Goal: Information Seeking & Learning: Learn about a topic

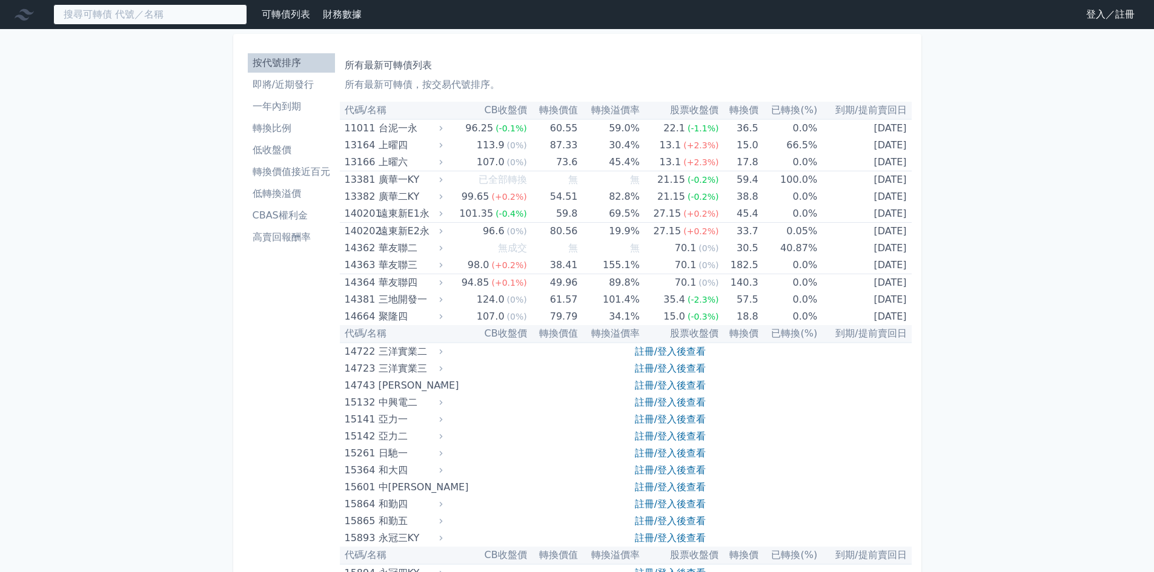
click at [125, 15] on input at bounding box center [150, 14] width 194 height 21
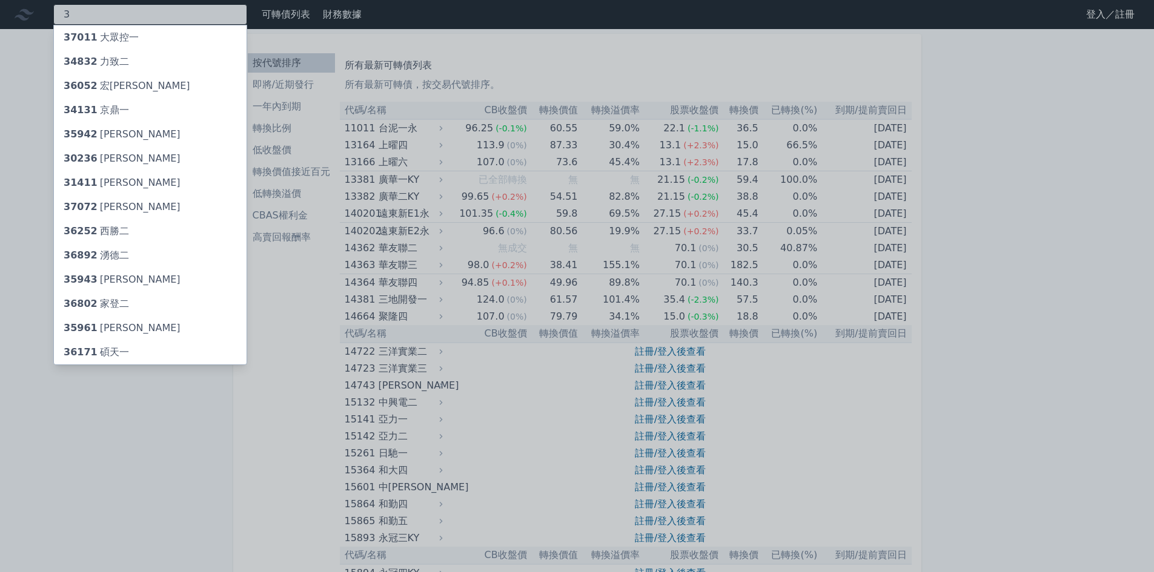
type input "3"
click at [143, 108] on div "34131 京鼎一" at bounding box center [150, 110] width 193 height 24
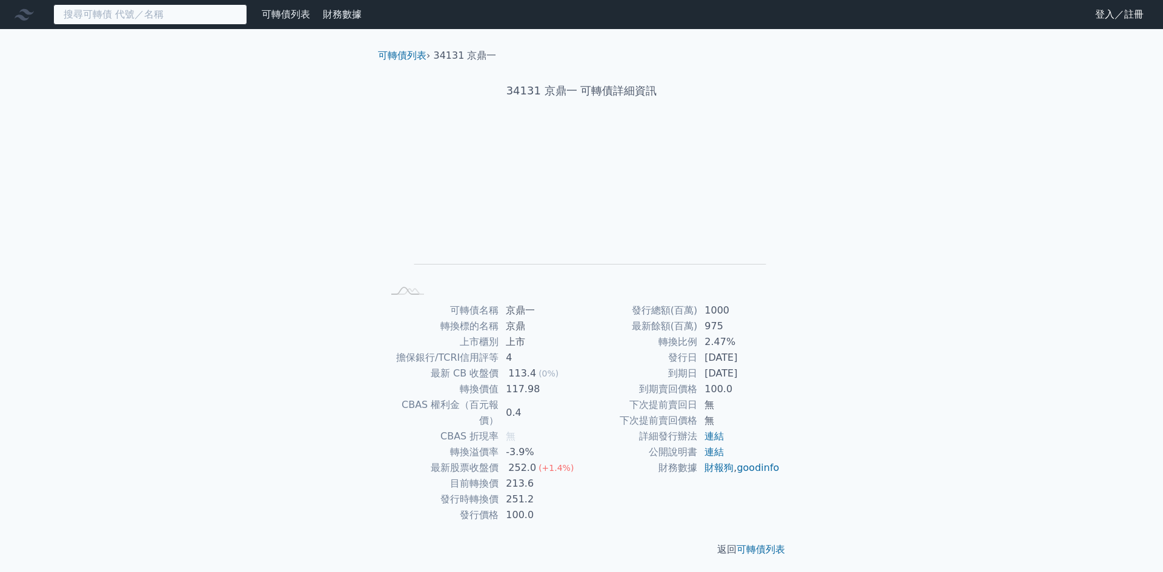
click at [117, 10] on input at bounding box center [150, 14] width 194 height 21
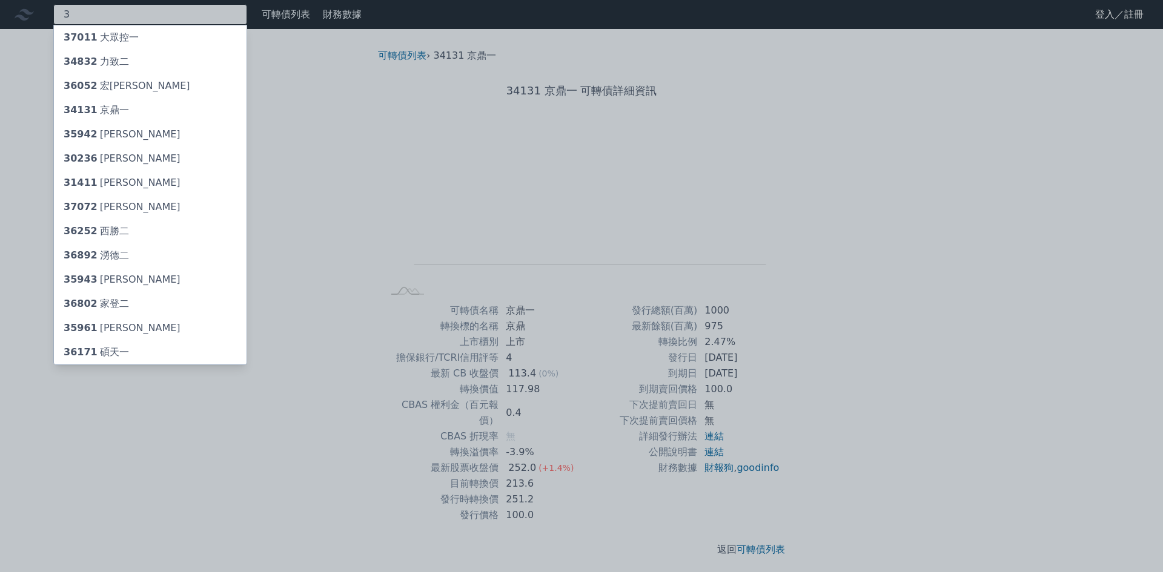
type input "3"
click at [163, 282] on div "35943 [PERSON_NAME]" at bounding box center [150, 280] width 193 height 24
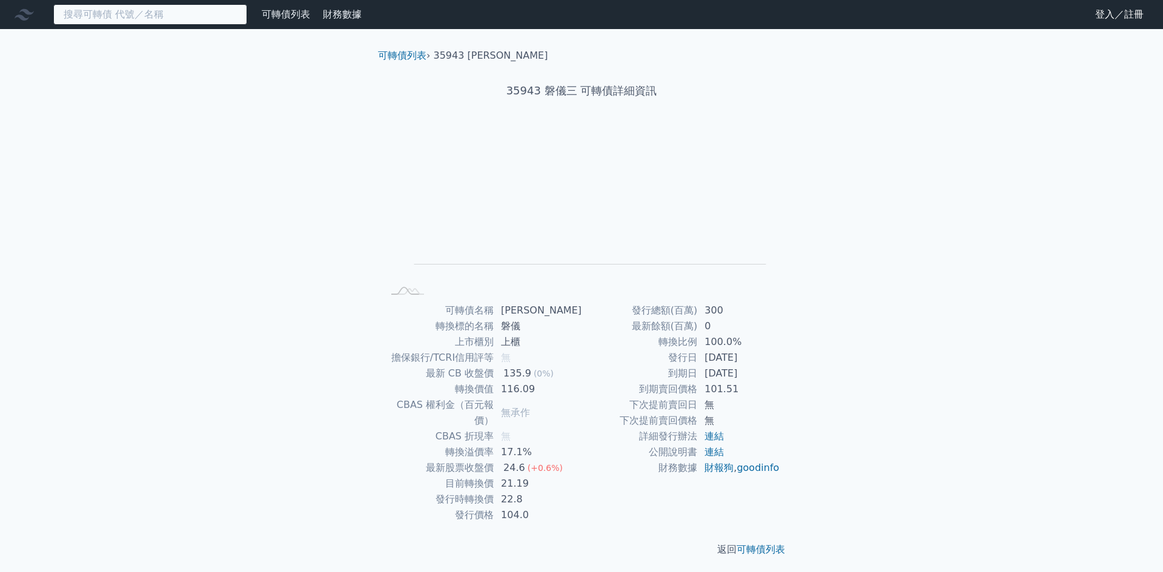
click at [114, 12] on input at bounding box center [150, 14] width 194 height 21
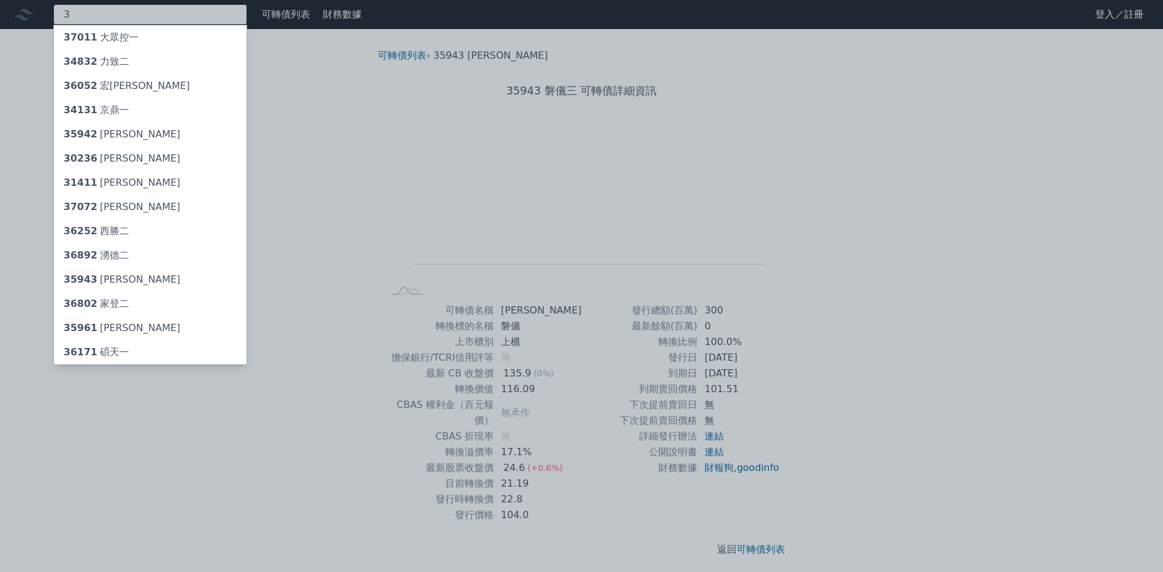
type input "3"
click at [134, 90] on div "36052 宏[PERSON_NAME]" at bounding box center [150, 86] width 193 height 24
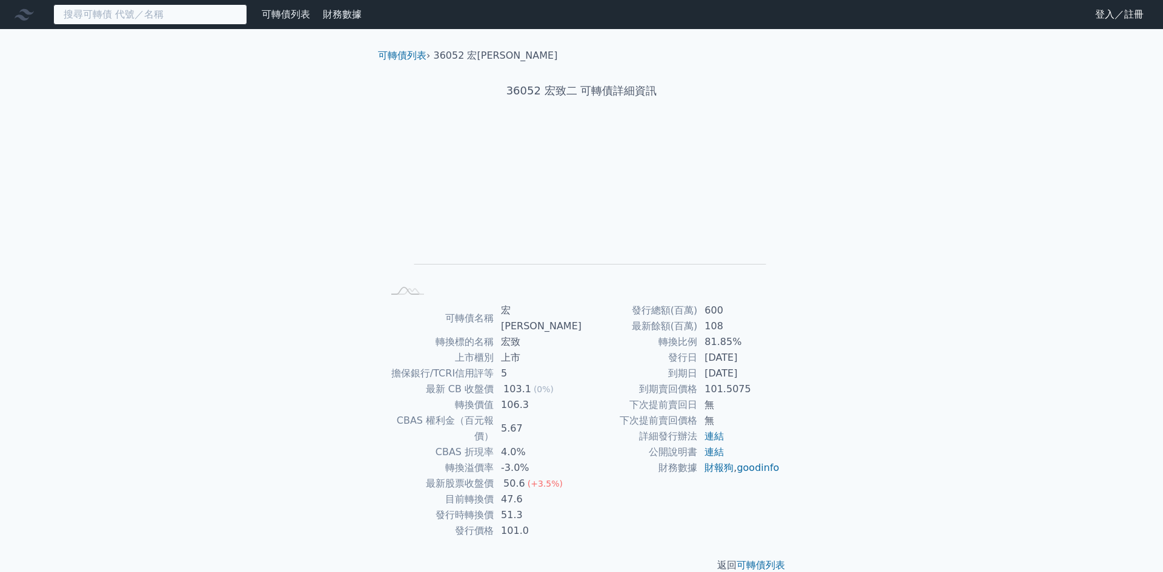
click at [118, 18] on input at bounding box center [150, 14] width 194 height 21
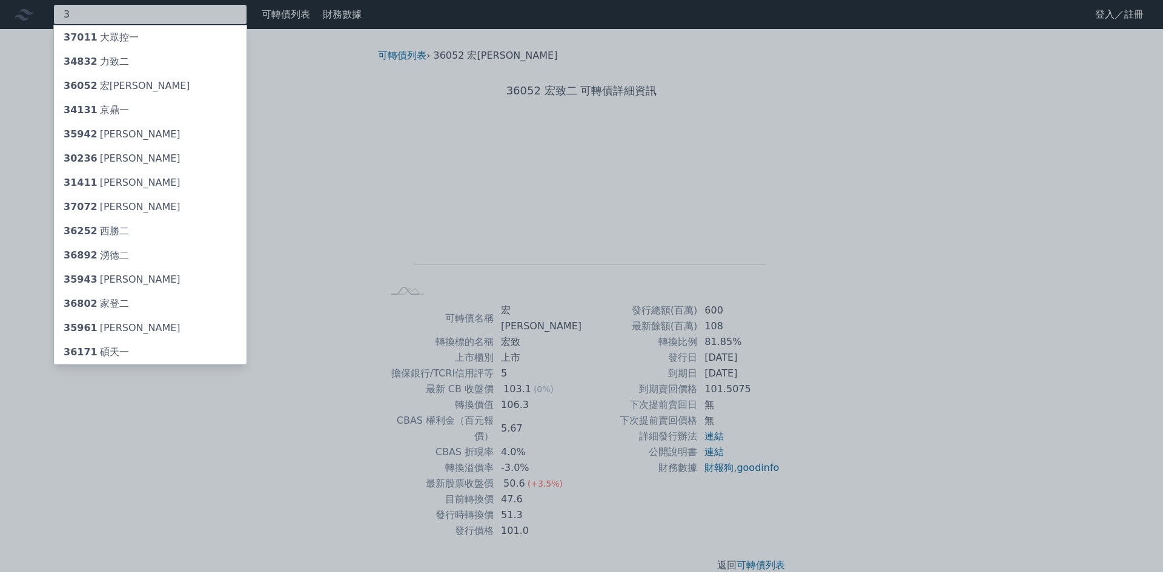
type input "3"
click at [110, 211] on div "37072 [PERSON_NAME]" at bounding box center [122, 207] width 117 height 15
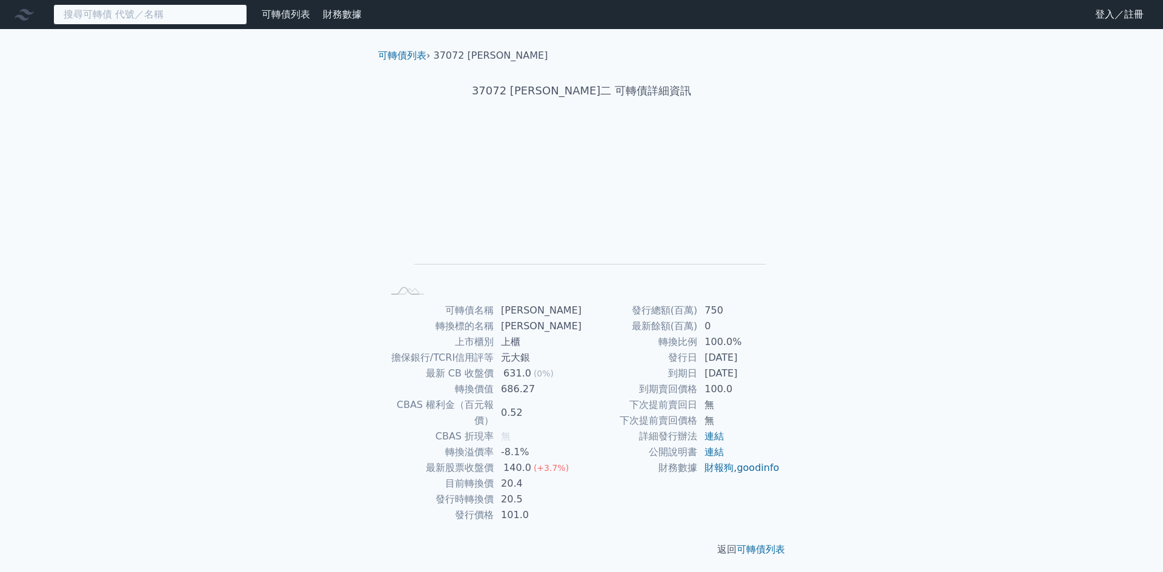
click at [108, 17] on input at bounding box center [150, 14] width 194 height 21
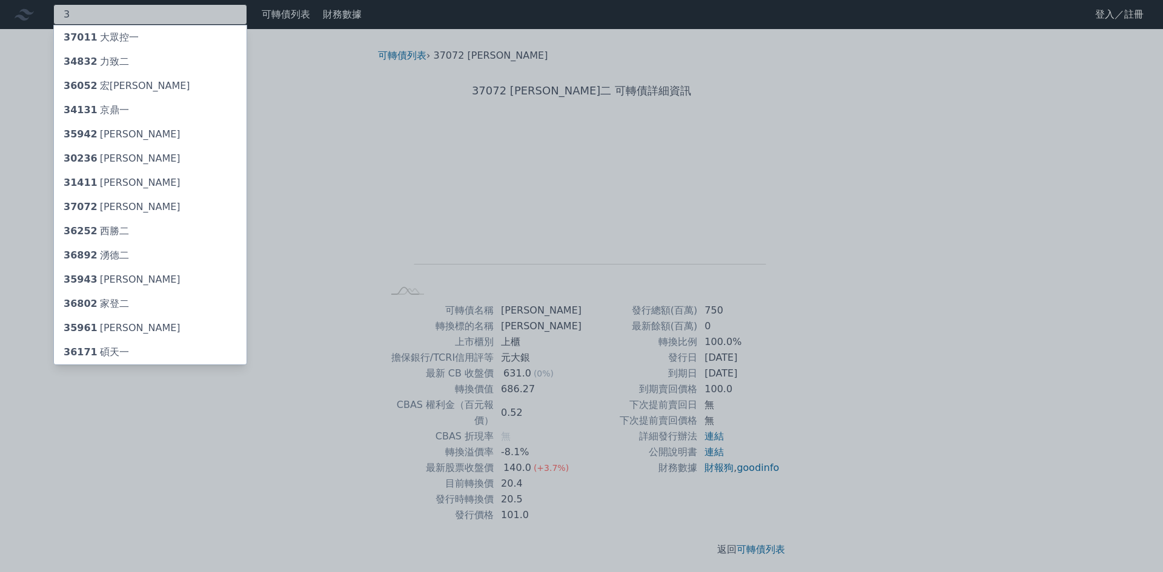
type input "3"
click at [124, 259] on div "36892 湧德二" at bounding box center [150, 256] width 193 height 24
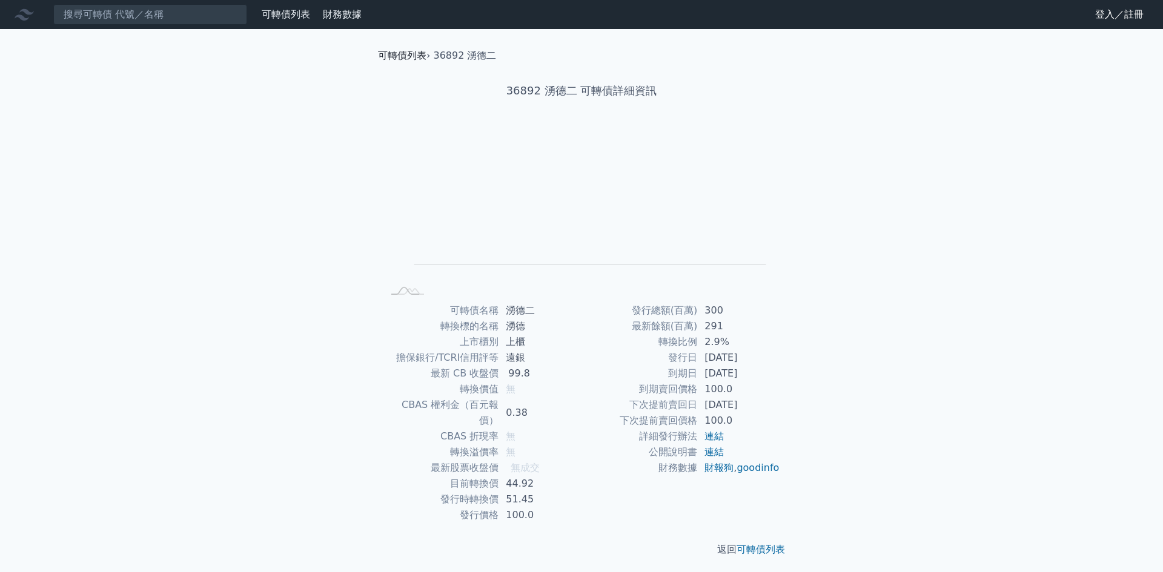
click at [391, 51] on link "可轉債列表" at bounding box center [402, 56] width 48 height 12
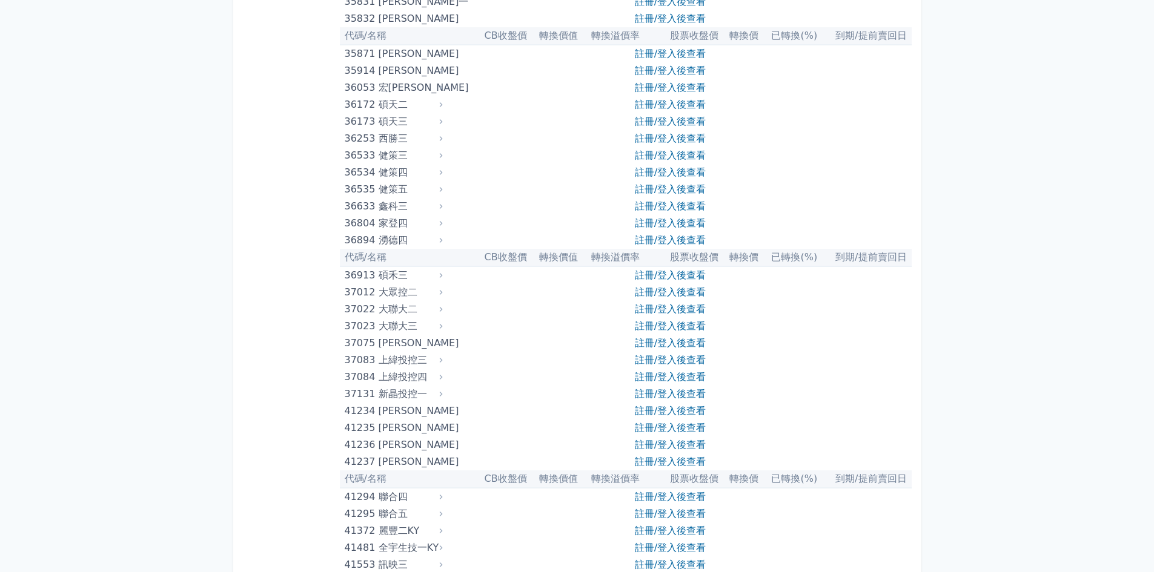
scroll to position [2968, 0]
